Goal: Task Accomplishment & Management: Manage account settings

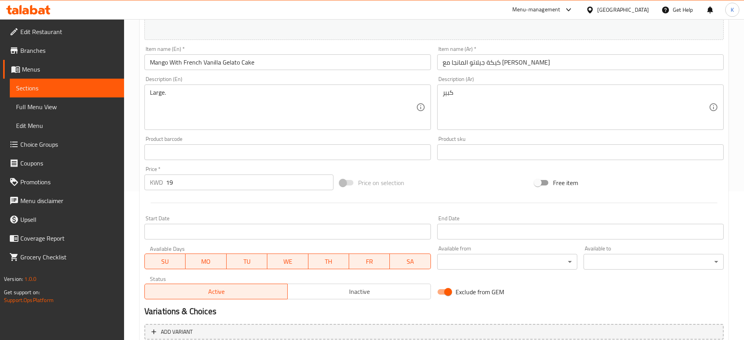
scroll to position [77, 0]
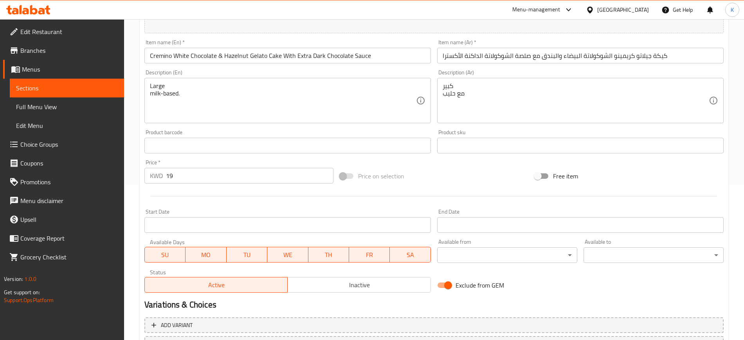
scroll to position [126, 0]
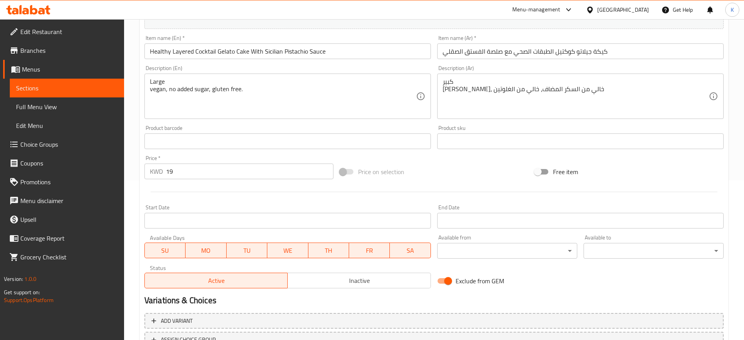
scroll to position [196, 0]
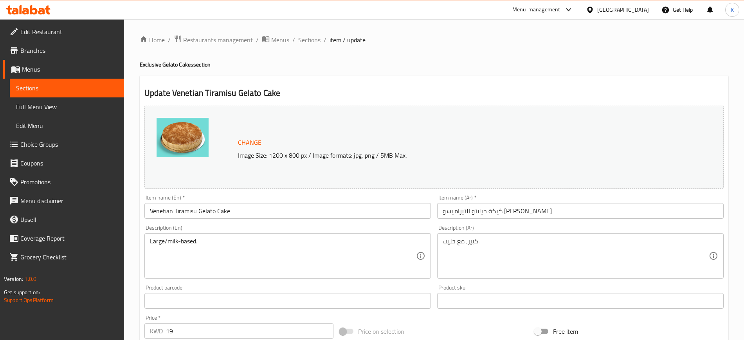
scroll to position [196, 0]
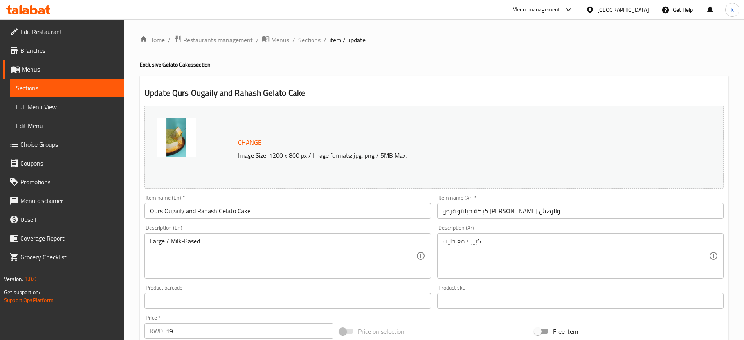
scroll to position [196, 0]
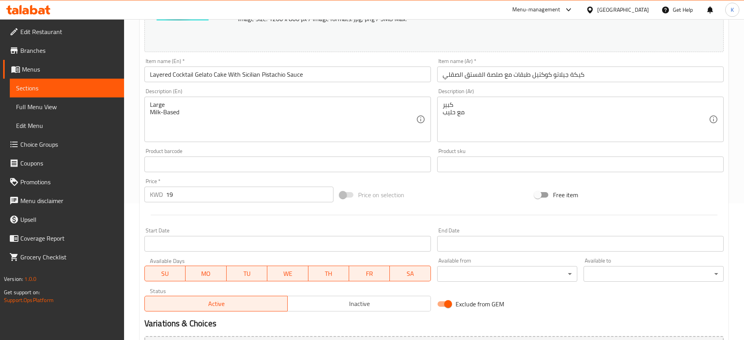
scroll to position [196, 0]
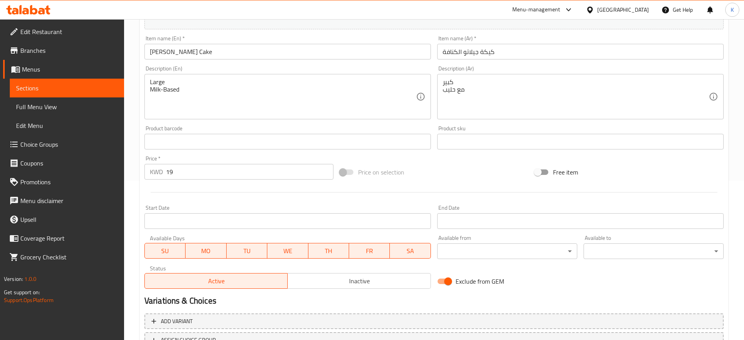
scroll to position [196, 0]
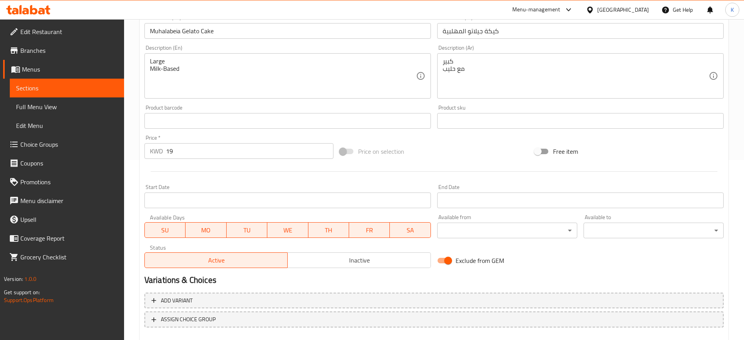
scroll to position [224, 0]
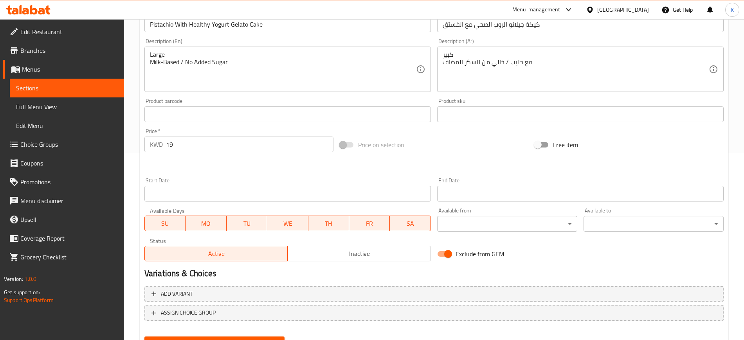
scroll to position [224, 0]
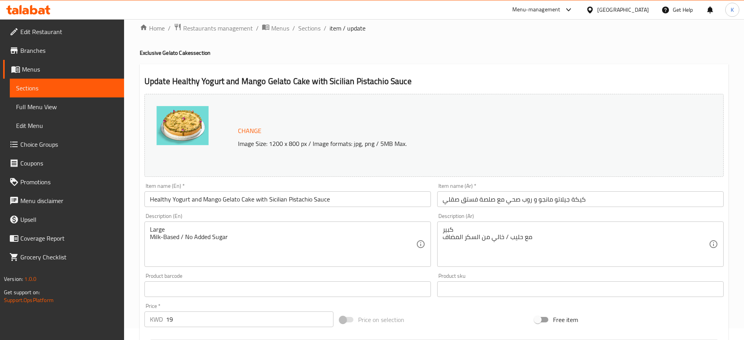
scroll to position [224, 0]
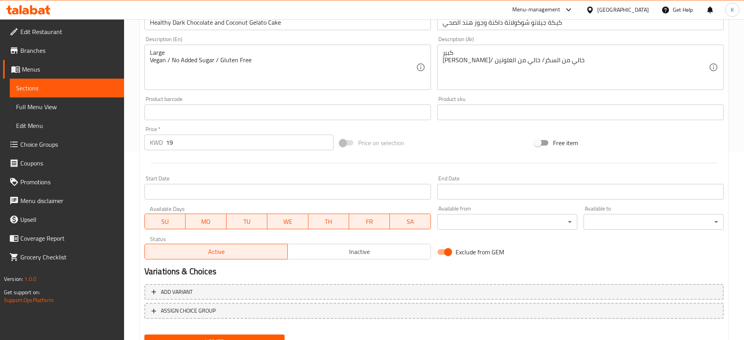
scroll to position [224, 0]
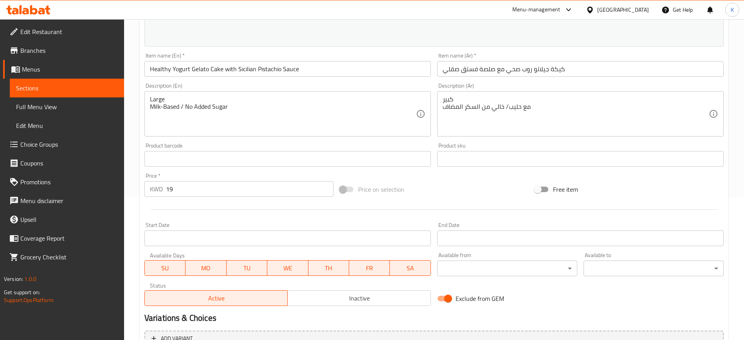
scroll to position [224, 0]
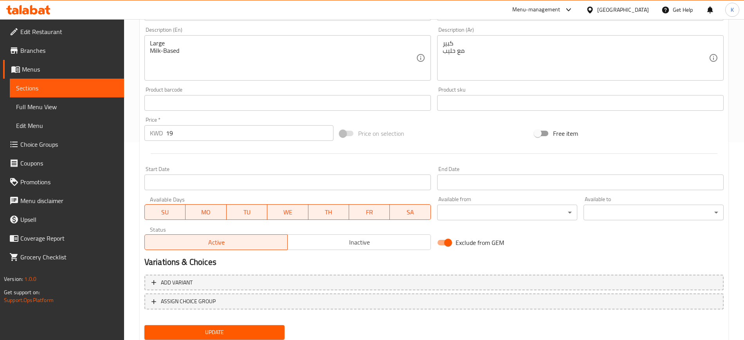
scroll to position [224, 0]
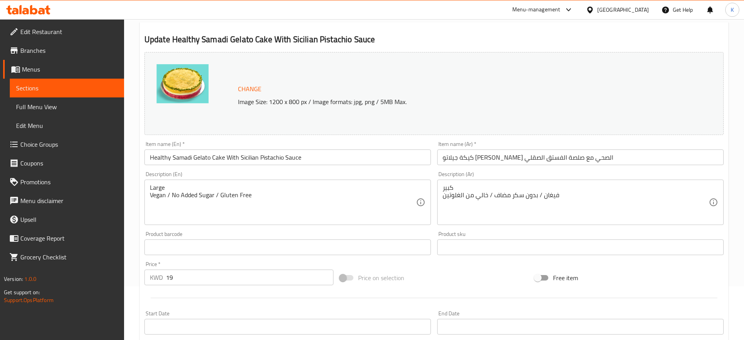
scroll to position [224, 0]
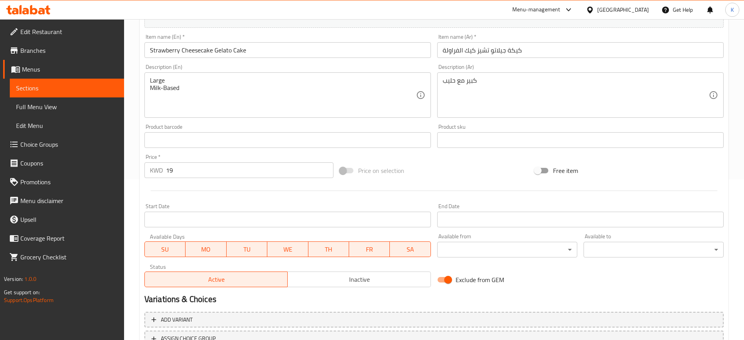
scroll to position [196, 0]
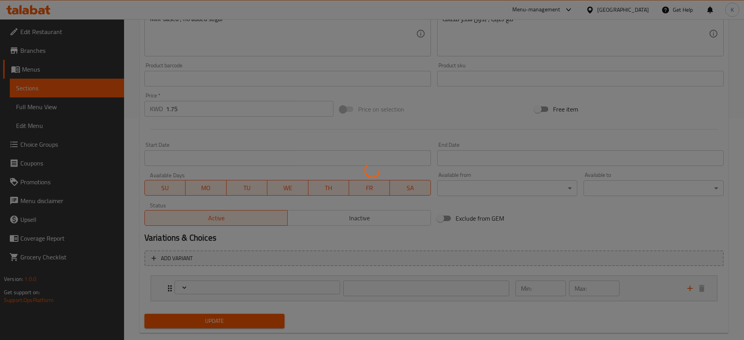
scroll to position [237, 0]
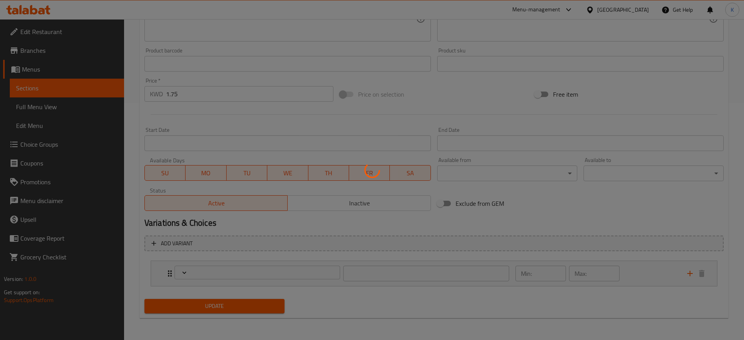
type input "إضافة توبينغ"
type input "0"
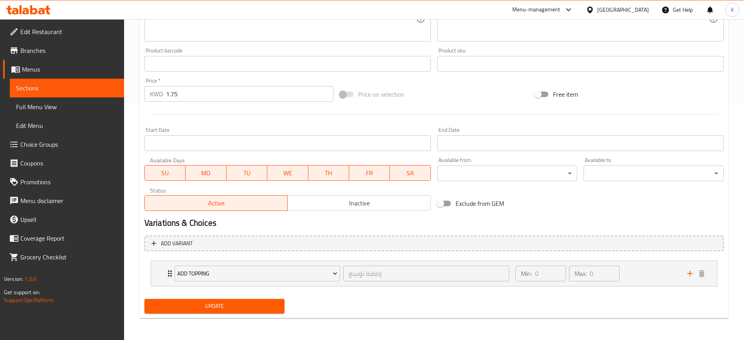
click at [446, 204] on input "Exclude from GEM" at bounding box center [440, 203] width 45 height 15
checkbox input "true"
click at [262, 309] on span "Update" at bounding box center [215, 306] width 128 height 10
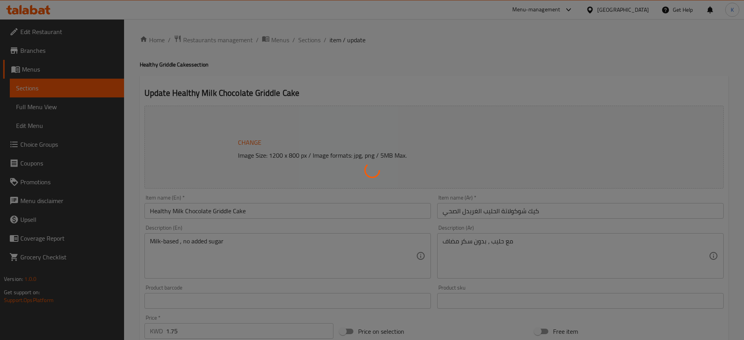
type input "إضافة توبينغ"
type input "0"
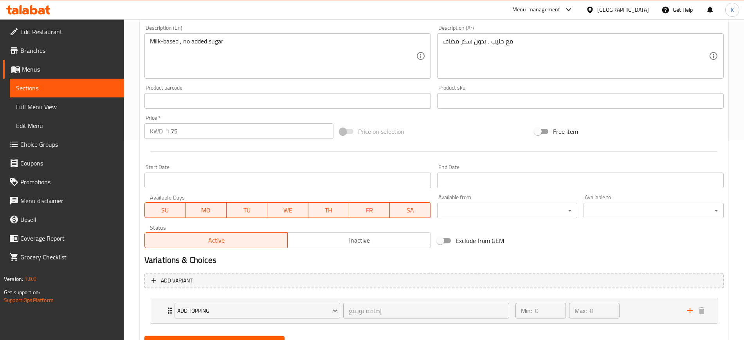
scroll to position [237, 0]
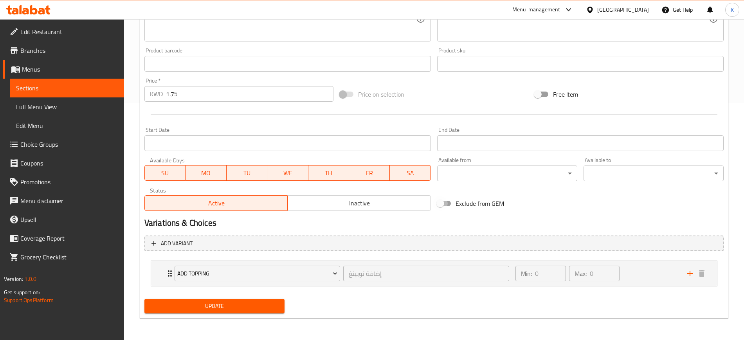
drag, startPoint x: 440, startPoint y: 204, endPoint x: 437, endPoint y: 216, distance: 12.4
click at [440, 204] on input "Exclude from GEM" at bounding box center [440, 203] width 45 height 15
checkbox input "true"
click at [273, 304] on span "Update" at bounding box center [215, 306] width 128 height 10
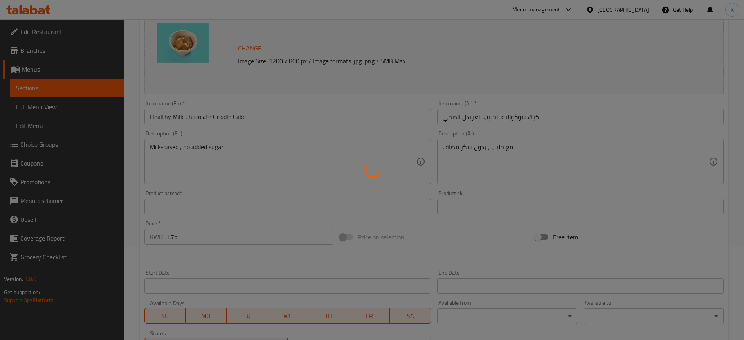
scroll to position [147, 0]
